Goal: Task Accomplishment & Management: Use online tool/utility

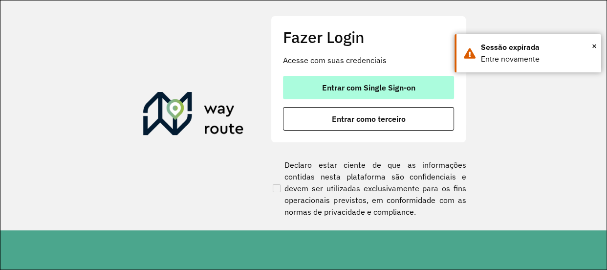
click at [343, 77] on button "Entrar com Single Sign-on" at bounding box center [368, 87] width 171 height 23
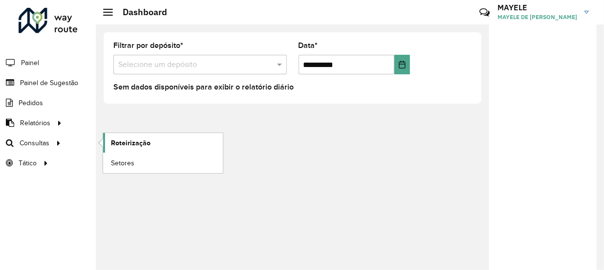
click at [167, 146] on link "Roteirização" at bounding box center [163, 143] width 120 height 20
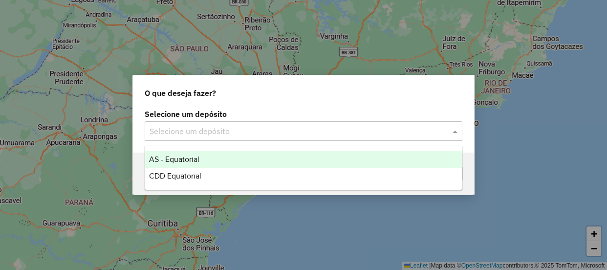
click at [215, 137] on div "Selecione um depósito" at bounding box center [304, 131] width 318 height 20
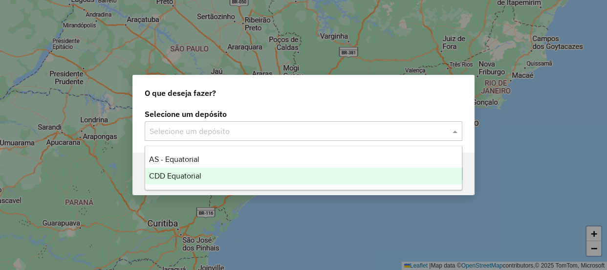
click at [200, 180] on div "CDD Equatorial" at bounding box center [303, 176] width 317 height 17
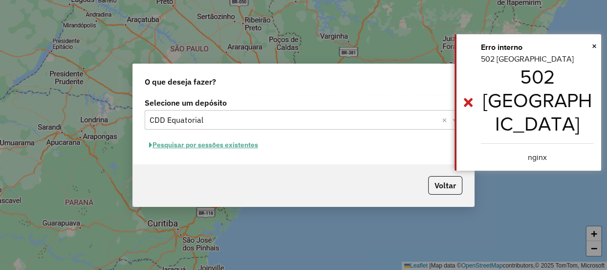
click at [238, 146] on button "Pesquisar por sessões existentes" at bounding box center [204, 144] width 118 height 15
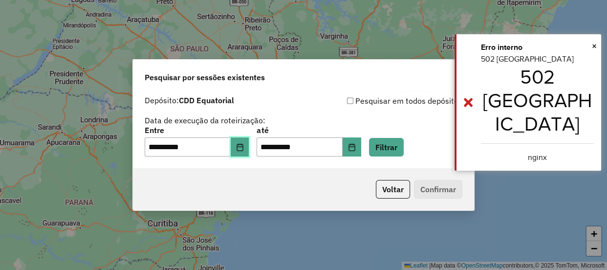
click at [238, 152] on button "Choose Date" at bounding box center [240, 147] width 19 height 20
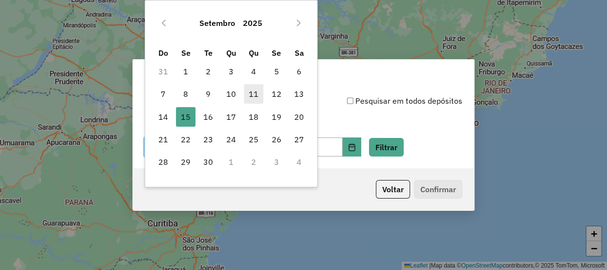
click at [259, 93] on span "11" at bounding box center [254, 94] width 20 height 20
type input "**********"
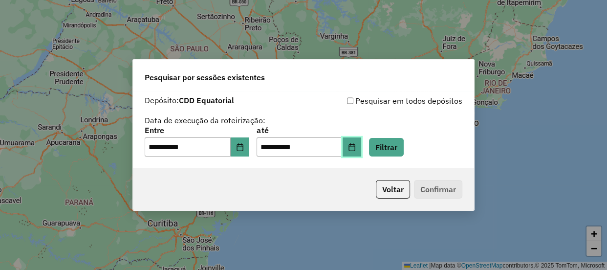
click at [356, 148] on icon "Choose Date" at bounding box center [352, 147] width 8 height 8
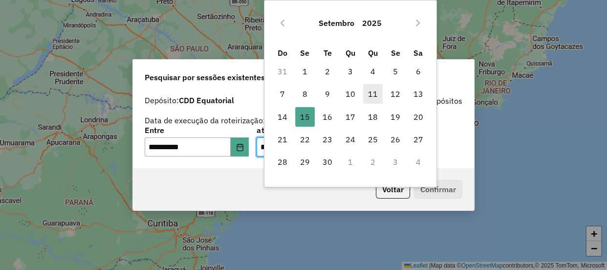
click at [380, 93] on span "11" at bounding box center [373, 94] width 20 height 20
type input "**********"
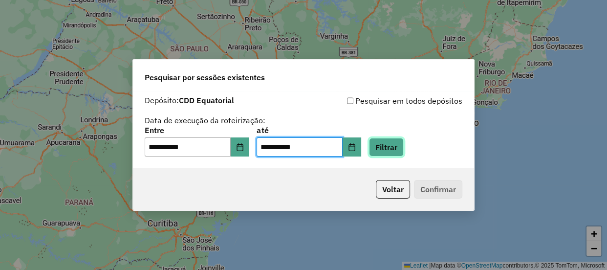
click at [395, 151] on button "Filtrar" at bounding box center [386, 147] width 35 height 19
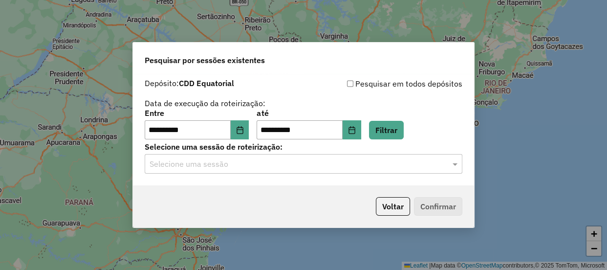
click at [216, 169] on input "text" at bounding box center [294, 164] width 288 height 12
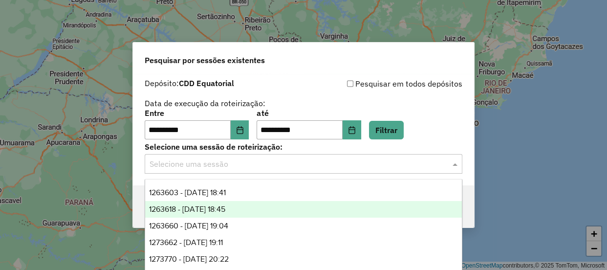
click at [223, 215] on div "1263618 - 11/09/2025 18:45" at bounding box center [303, 209] width 317 height 17
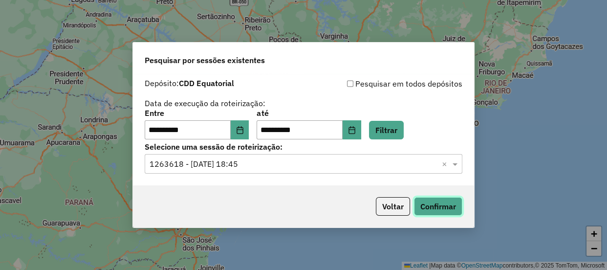
click at [454, 207] on button "Confirmar" at bounding box center [438, 206] width 48 height 19
click at [234, 168] on input "text" at bounding box center [294, 164] width 288 height 12
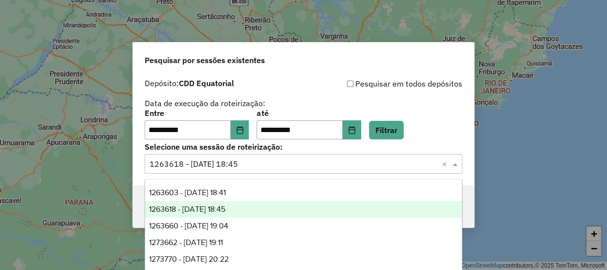
click at [206, 185] on div "1263603 - 11/09/2025 18:41" at bounding box center [303, 192] width 317 height 17
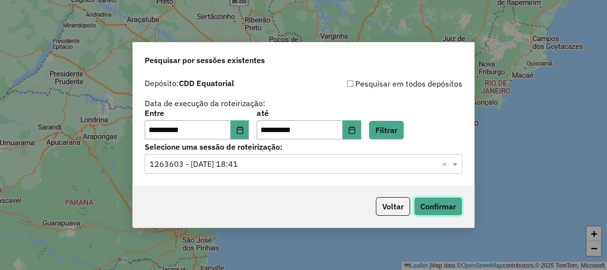
click at [444, 210] on button "Confirmar" at bounding box center [438, 206] width 48 height 19
click at [309, 168] on input "text" at bounding box center [294, 164] width 288 height 12
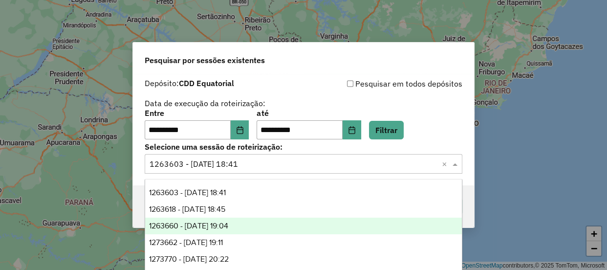
click at [213, 220] on div "1263660 - 11/09/2025 19:04" at bounding box center [303, 226] width 317 height 17
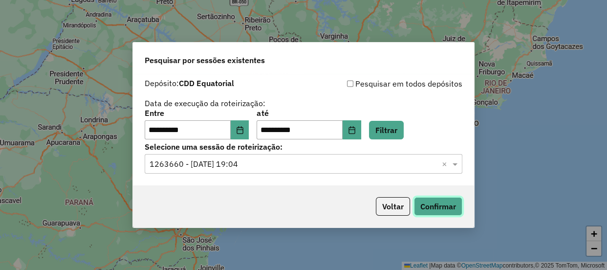
click at [434, 208] on button "Confirmar" at bounding box center [438, 206] width 48 height 19
click at [259, 164] on input "text" at bounding box center [294, 164] width 288 height 12
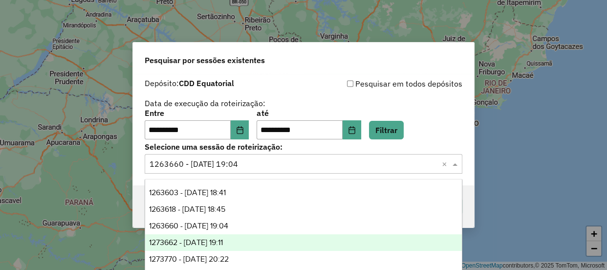
click at [241, 237] on div "1273662 - 11/09/2025 19:11" at bounding box center [303, 242] width 317 height 17
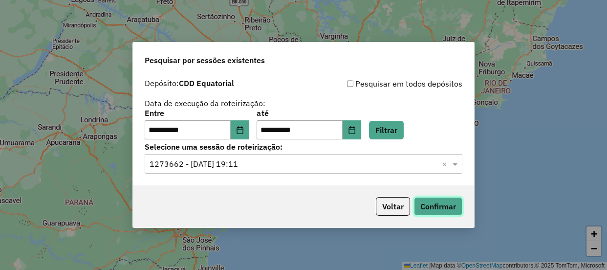
click at [450, 203] on button "Confirmar" at bounding box center [438, 206] width 48 height 19
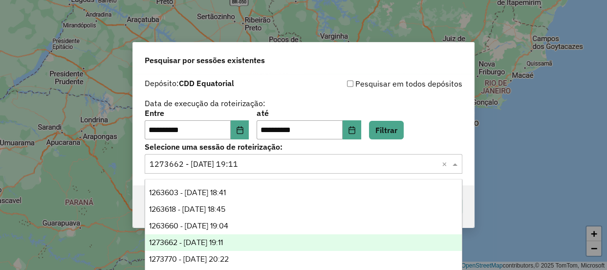
click at [302, 162] on input "text" at bounding box center [294, 164] width 288 height 12
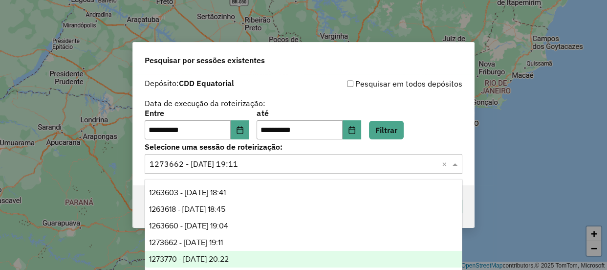
click at [229, 259] on span "1273770 - 11/09/2025 20:22" at bounding box center [189, 259] width 80 height 8
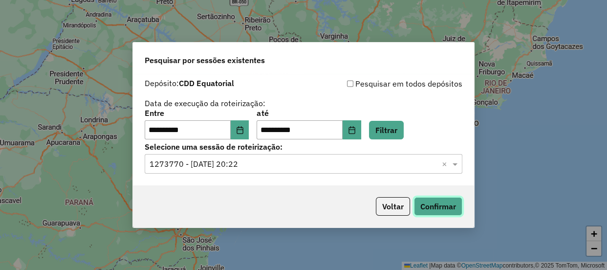
click at [433, 210] on button "Confirmar" at bounding box center [438, 206] width 48 height 19
click at [258, 161] on input "text" at bounding box center [294, 164] width 288 height 12
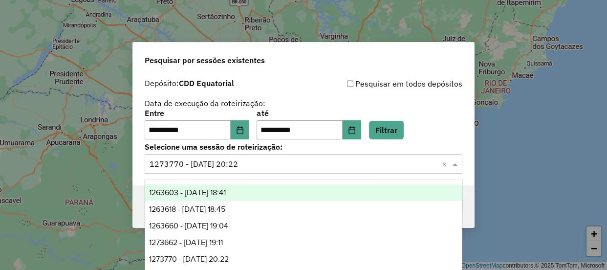
click at [222, 188] on span "1263603 - 11/09/2025 18:41" at bounding box center [187, 192] width 77 height 8
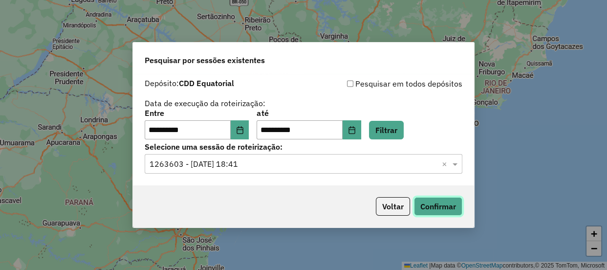
click at [441, 206] on button "Confirmar" at bounding box center [438, 206] width 48 height 19
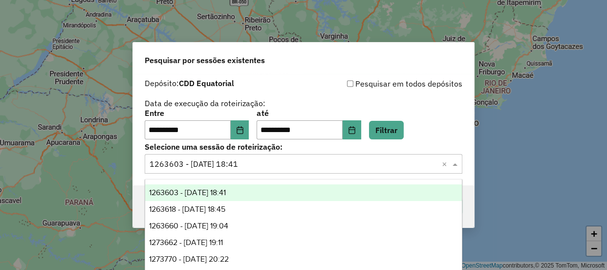
click at [294, 172] on div "Selecione uma sessão × 1263603 - 11/09/2025 18:41 ×" at bounding box center [304, 164] width 318 height 20
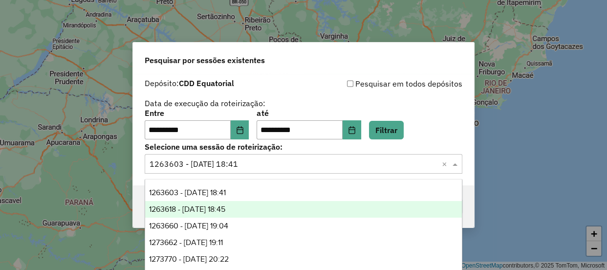
click at [225, 209] on span "1263618 - 11/09/2025 18:45" at bounding box center [187, 209] width 76 height 8
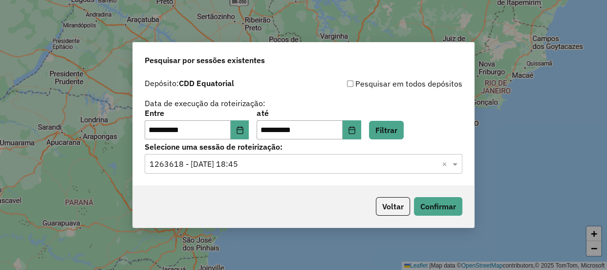
click at [287, 147] on label "Selecione uma sessão de roteirização:" at bounding box center [304, 147] width 318 height 12
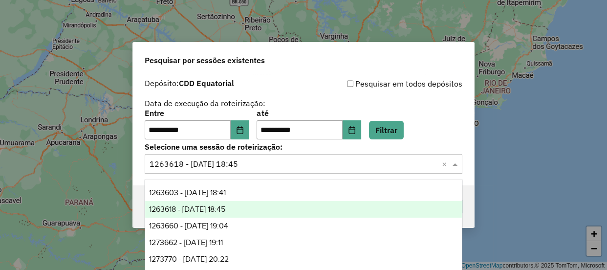
click at [284, 170] on div "Selecione uma sessão × 1263618 - 11/09/2025 18:45 ×" at bounding box center [304, 164] width 318 height 20
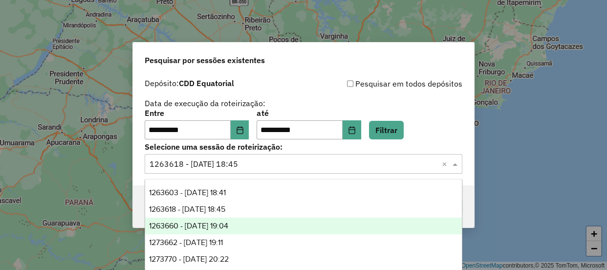
click at [228, 226] on span "1263660 - 11/09/2025 19:04" at bounding box center [188, 226] width 79 height 8
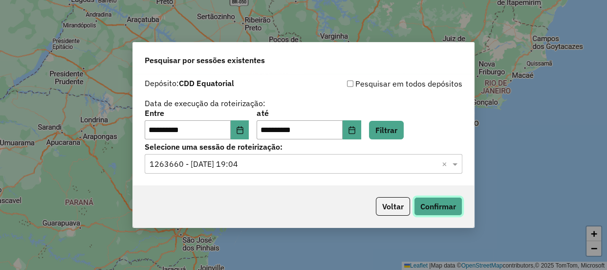
click at [440, 205] on button "Confirmar" at bounding box center [438, 206] width 48 height 19
click at [276, 167] on input "text" at bounding box center [294, 164] width 288 height 12
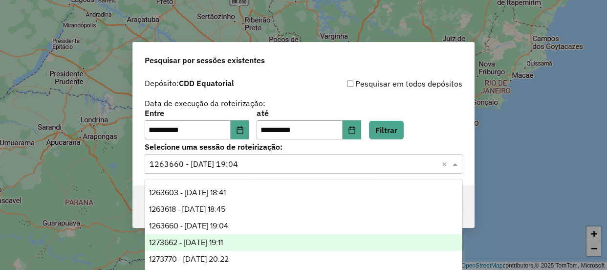
click at [223, 242] on span "1273662 - 11/09/2025 19:11" at bounding box center [186, 242] width 74 height 8
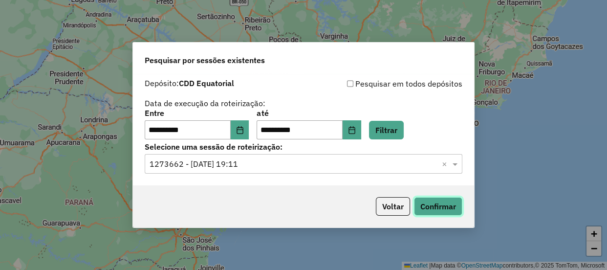
click at [452, 210] on button "Confirmar" at bounding box center [438, 206] width 48 height 19
click at [252, 161] on input "text" at bounding box center [294, 164] width 288 height 12
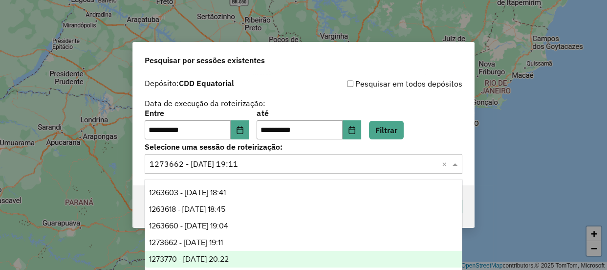
drag, startPoint x: 201, startPoint y: 254, endPoint x: 324, endPoint y: 220, distance: 127.5
click at [202, 255] on span "1273770 - 11/09/2025 20:22" at bounding box center [189, 259] width 80 height 8
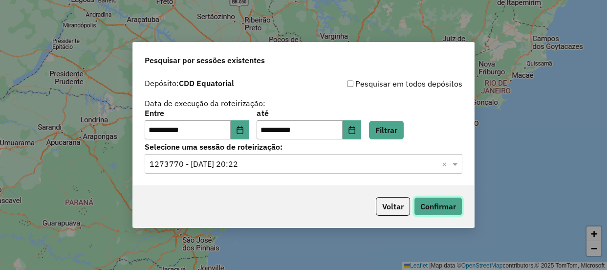
click at [442, 211] on button "Confirmar" at bounding box center [438, 206] width 48 height 19
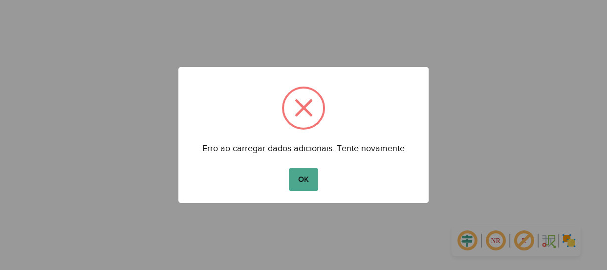
click at [313, 166] on div "OK No Cancel" at bounding box center [303, 179] width 250 height 27
click at [310, 177] on button "OK" at bounding box center [303, 179] width 29 height 22
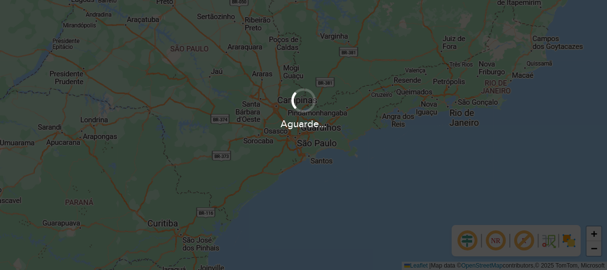
drag, startPoint x: 0, startPoint y: 0, endPoint x: 409, endPoint y: 202, distance: 456.6
click at [409, 201] on div "Aguarde..." at bounding box center [303, 135] width 607 height 270
drag, startPoint x: 0, startPoint y: 0, endPoint x: 414, endPoint y: 203, distance: 461.2
click at [414, 203] on div "Aguarde..." at bounding box center [303, 135] width 607 height 270
